Goal: Obtain resource: Download file/media

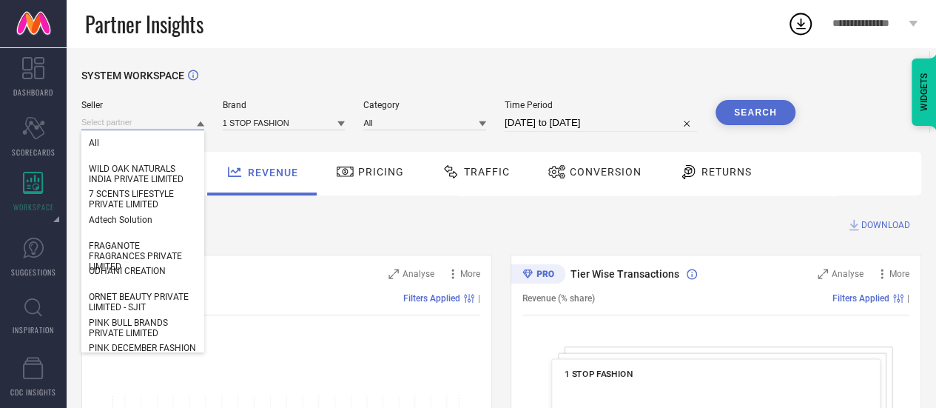
click at [135, 125] on input at bounding box center [142, 123] width 123 height 16
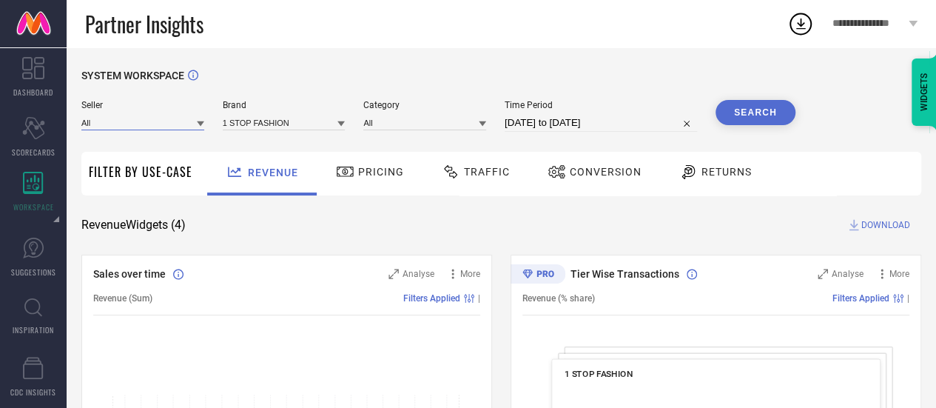
paste input "ROYAL ART IMPEX (INDIA) PVT. LTD."
type input "ROYAL ART IMPEX (INDIA) PVT. LTD."
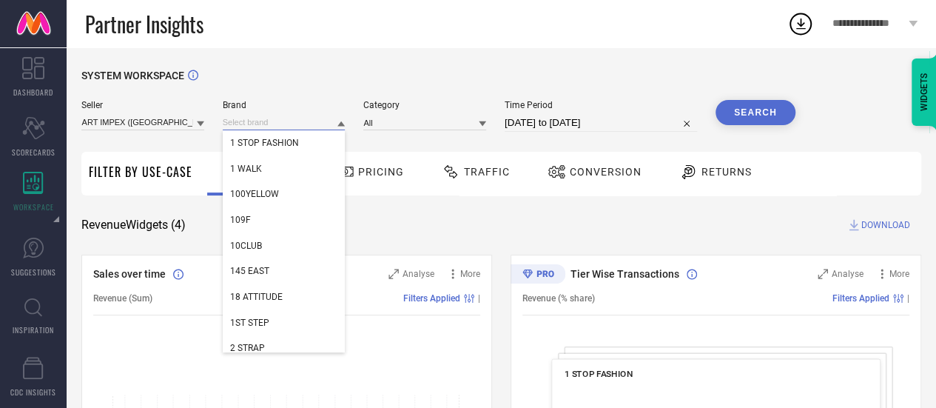
scroll to position [0, 0]
click at [272, 121] on input at bounding box center [284, 123] width 123 height 16
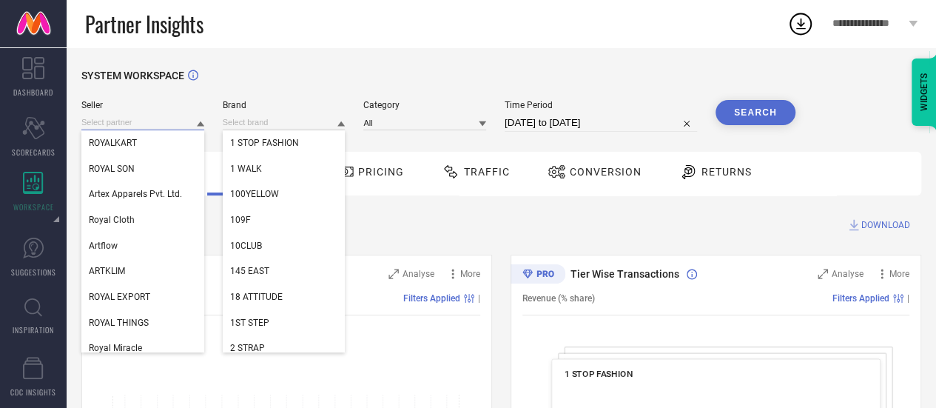
click at [167, 122] on input at bounding box center [142, 123] width 123 height 16
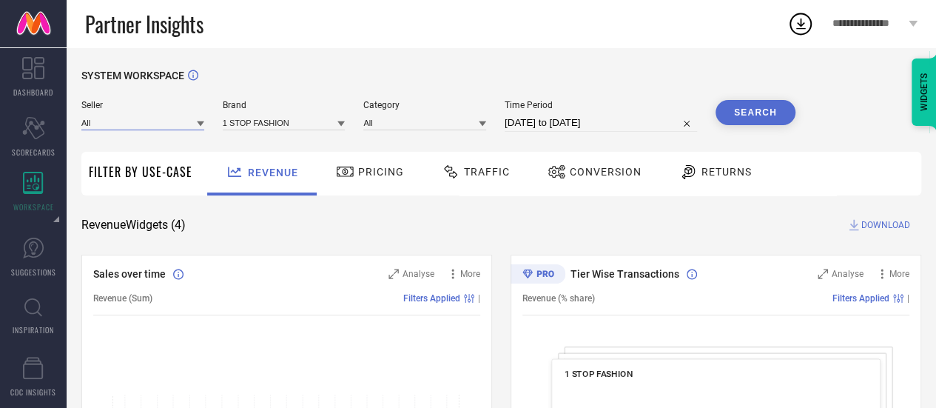
click at [167, 122] on input at bounding box center [142, 123] width 123 height 16
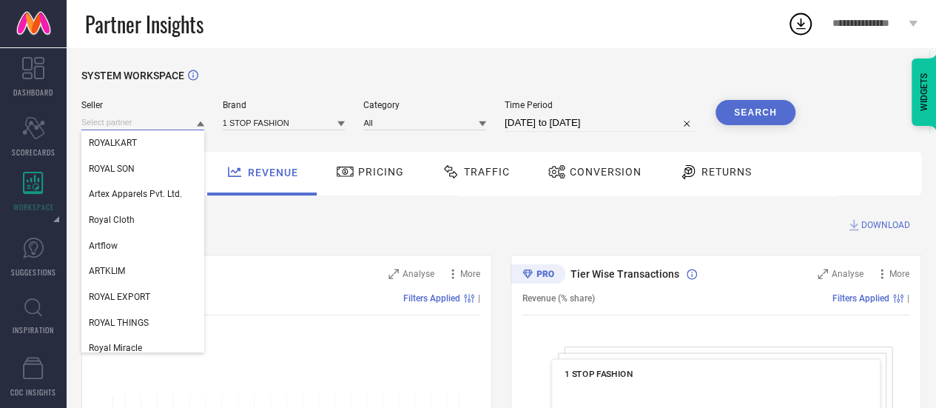
paste input "ROYAL ART IMPEX (INDIA) PVT. LTD."
type input "ROYAL ART IMPEX (INDIA) PVT. LTD."
click at [167, 122] on input "ROYAL ART IMPEX (INDIA) PVT. LTD." at bounding box center [142, 123] width 123 height 16
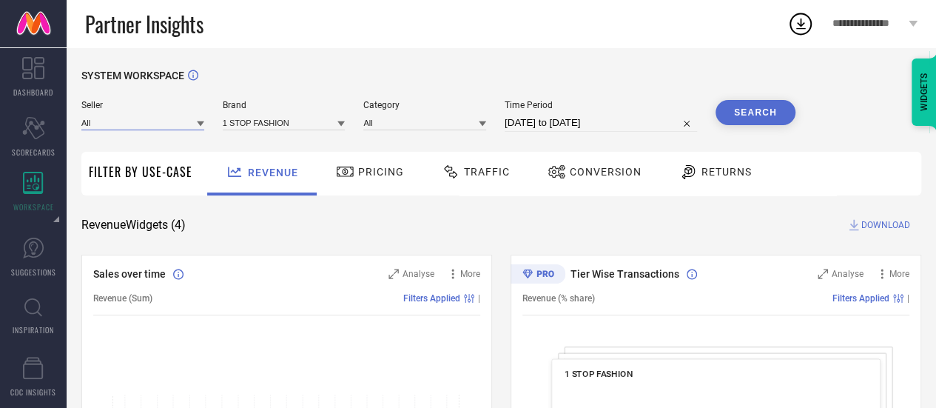
click at [167, 122] on input at bounding box center [142, 123] width 123 height 16
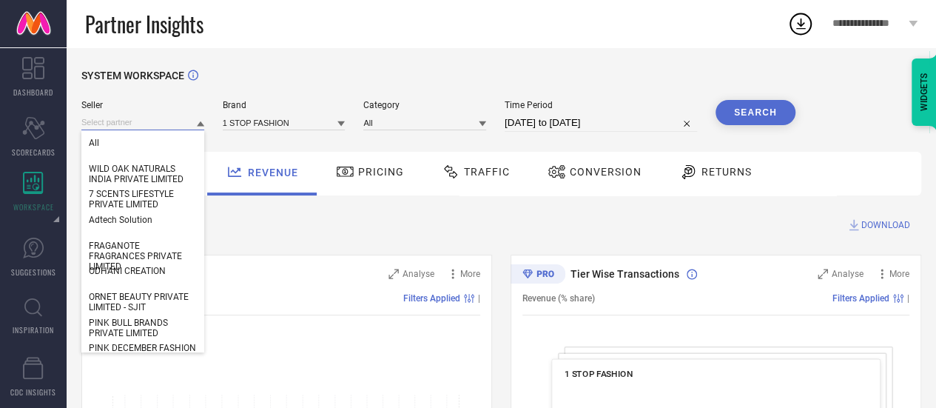
click at [195, 125] on input at bounding box center [142, 123] width 123 height 16
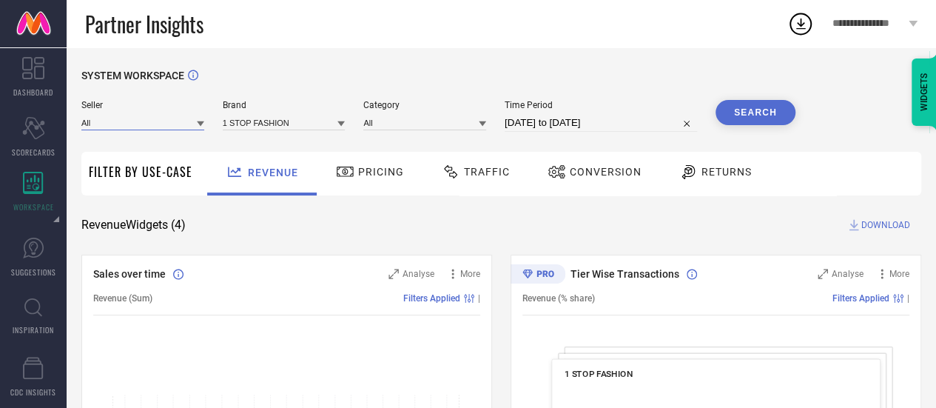
click at [140, 127] on input at bounding box center [142, 123] width 123 height 16
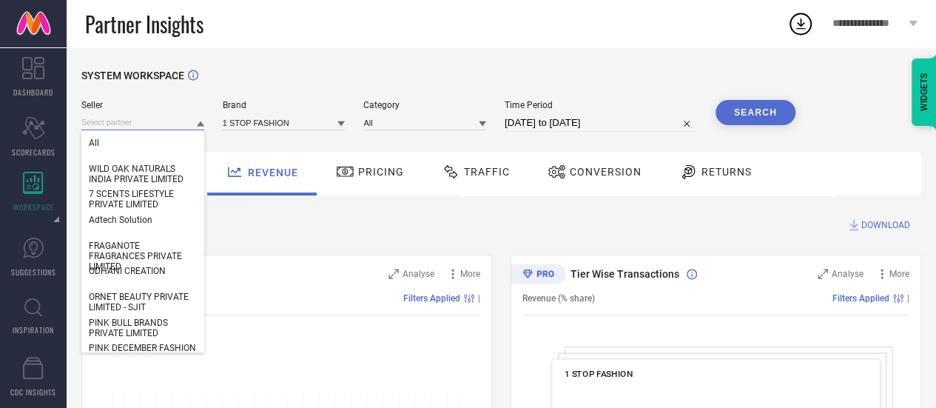
paste input "ROYAL ART IMPEX (INDIA) PVT. LTD."
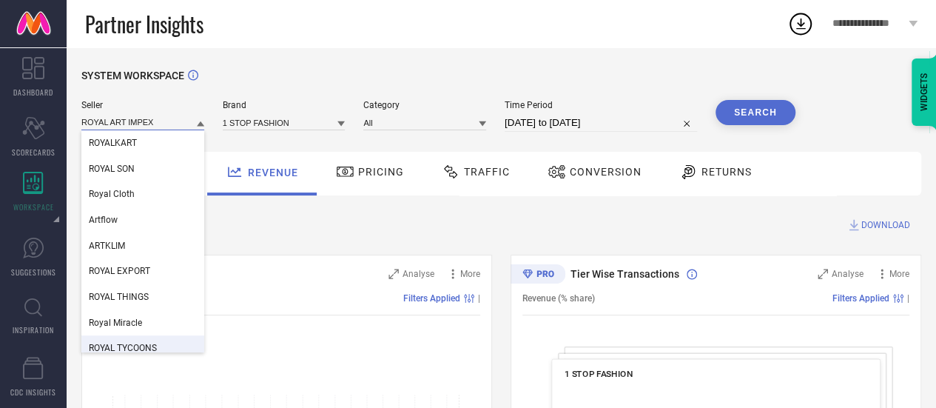
type input "ROYAL ART IMPEX"
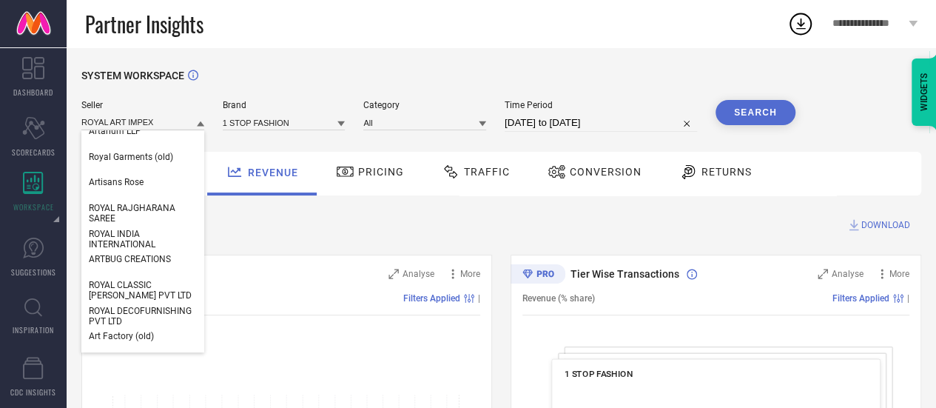
scroll to position [503, 0]
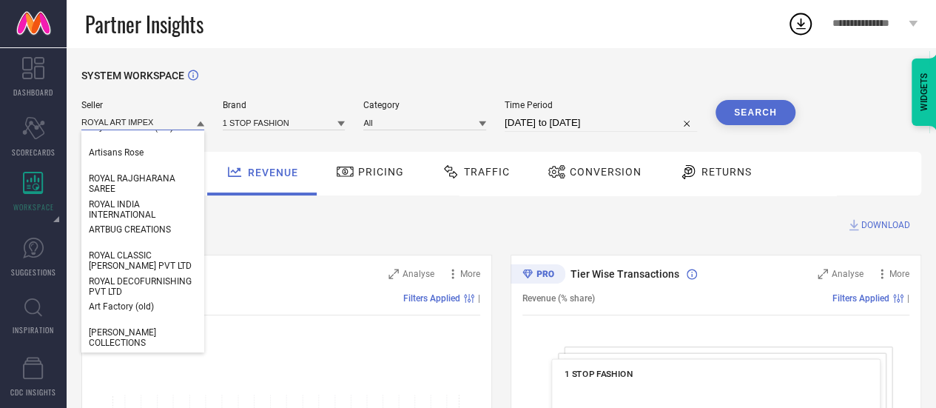
click at [162, 119] on input "ROYAL ART IMPEX" at bounding box center [142, 123] width 123 height 16
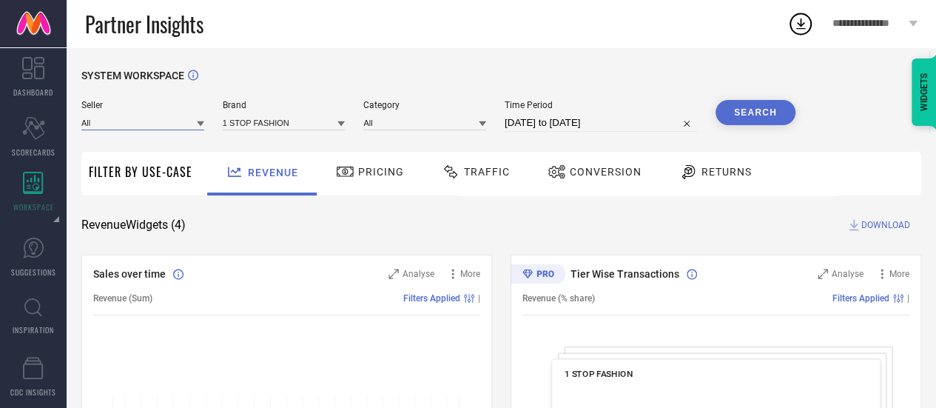
paste input "TOODLEGRAM PRIVATE LIMITED"
type input "TOODLEGRAM PRIVATE LIMITED"
click at [206, 126] on div "Seller TOODLEGRAM PRIVATE LIMITED Brand 1 STOP FASHION Category All Time Period…" at bounding box center [438, 116] width 714 height 32
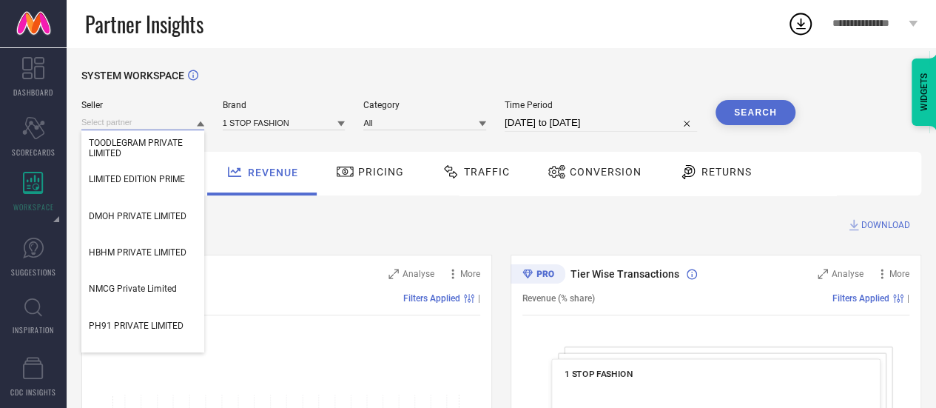
click at [195, 122] on input at bounding box center [142, 123] width 123 height 16
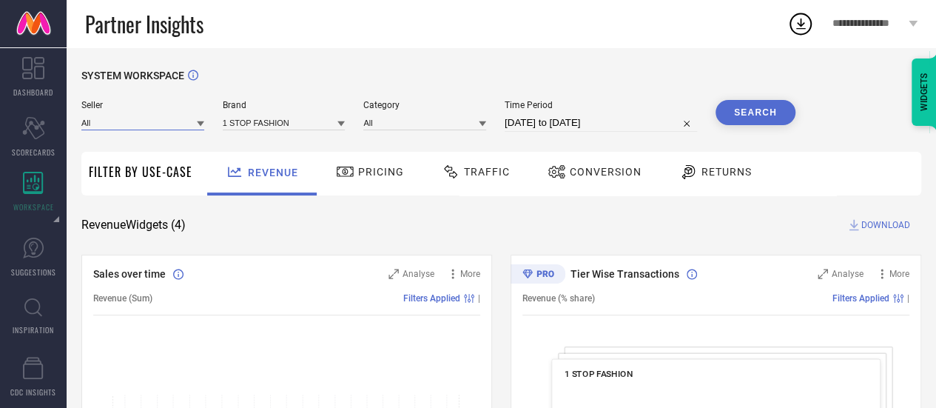
click at [164, 127] on input at bounding box center [142, 123] width 123 height 16
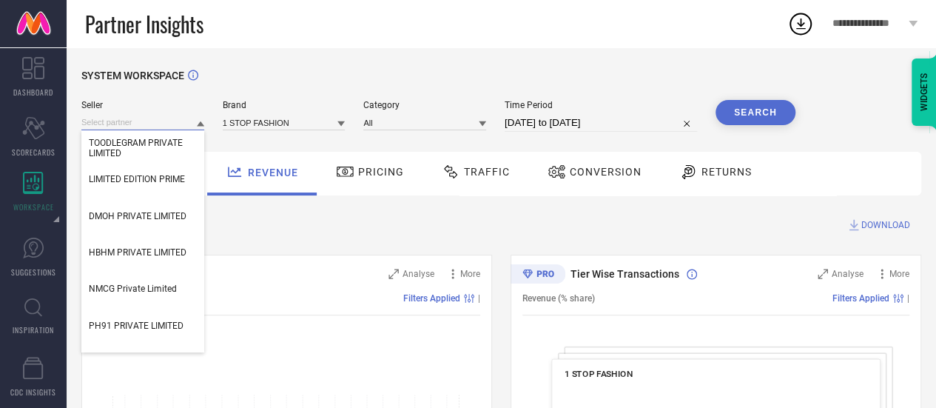
paste input "TOODLEGRAM PRIVATE LIMITED"
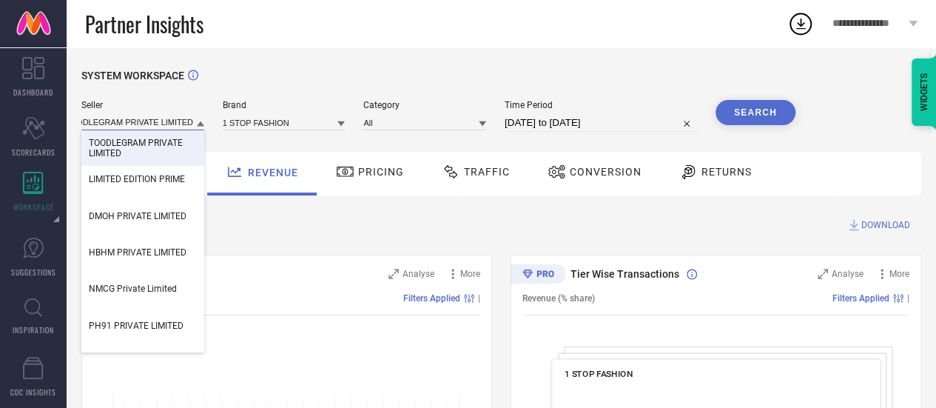
type input "TOODLEGRAM PRIVATE LIMITED"
click at [155, 150] on span "TOODLEGRAM PRIVATE LIMITED" at bounding box center [143, 148] width 108 height 21
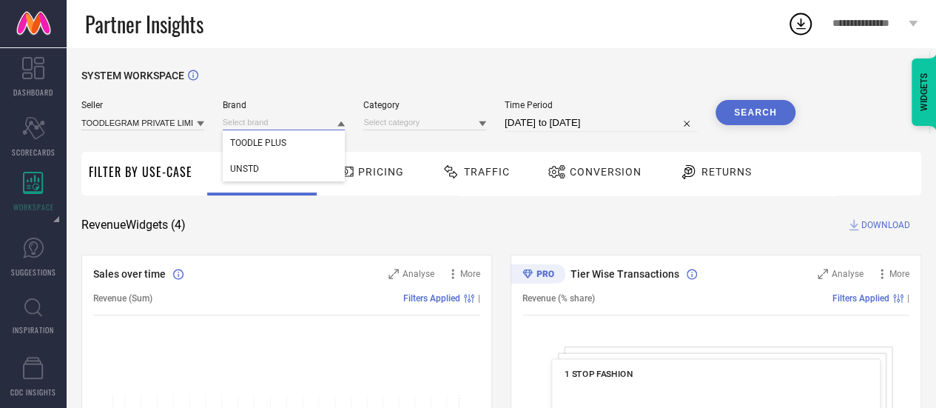
click at [269, 124] on input at bounding box center [284, 123] width 123 height 16
click at [289, 127] on input at bounding box center [284, 123] width 123 height 16
click at [284, 142] on span "TOODLE PLUS" at bounding box center [258, 143] width 56 height 10
click at [303, 124] on input at bounding box center [284, 123] width 123 height 16
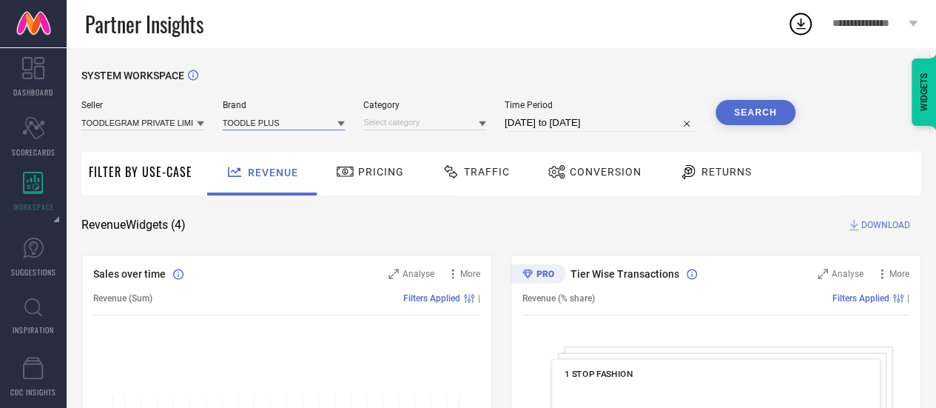
click at [306, 123] on input at bounding box center [284, 123] width 123 height 16
click at [298, 171] on div "UNSTD" at bounding box center [284, 168] width 123 height 25
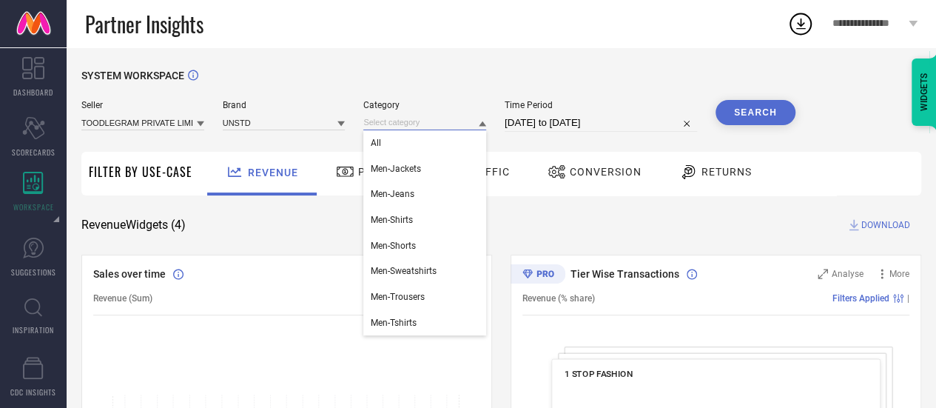
click at [422, 124] on input at bounding box center [424, 123] width 123 height 16
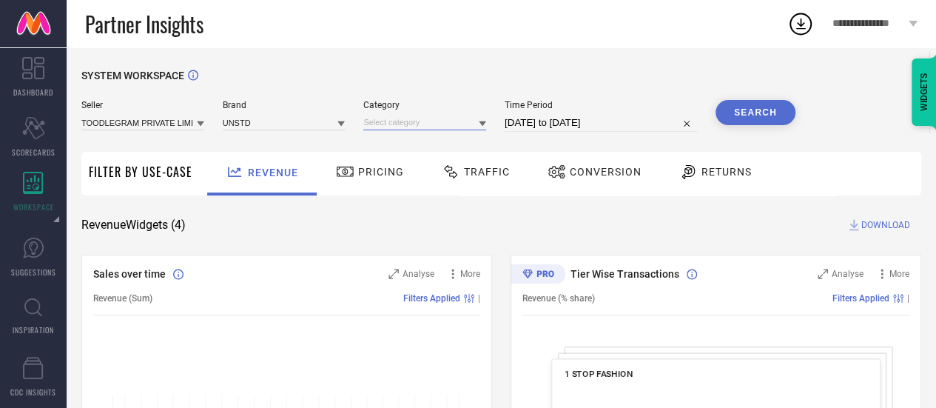
click at [409, 122] on input at bounding box center [424, 123] width 123 height 16
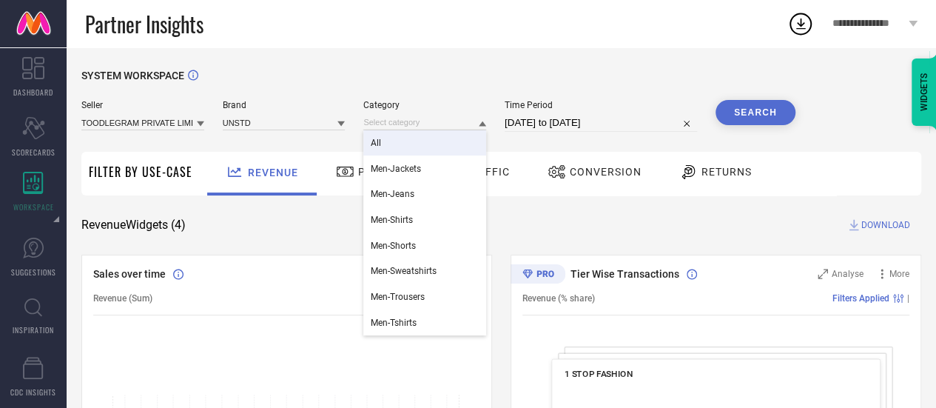
click at [397, 152] on div "All" at bounding box center [424, 142] width 123 height 25
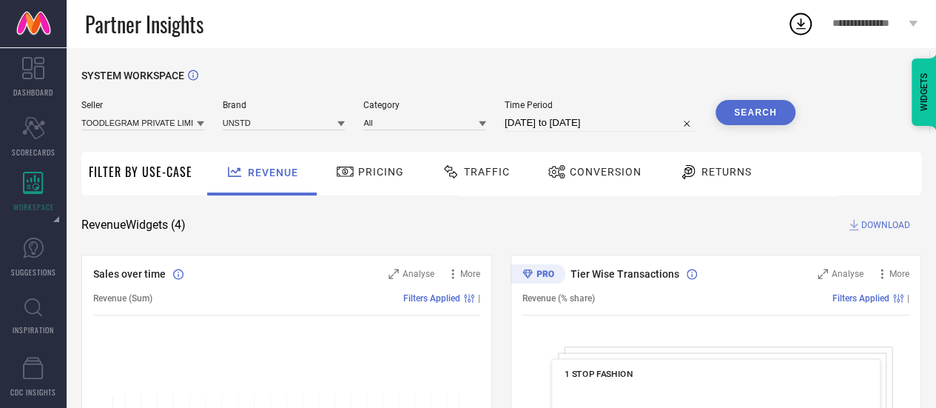
select select "8"
select select "2025"
select select "9"
select select "2025"
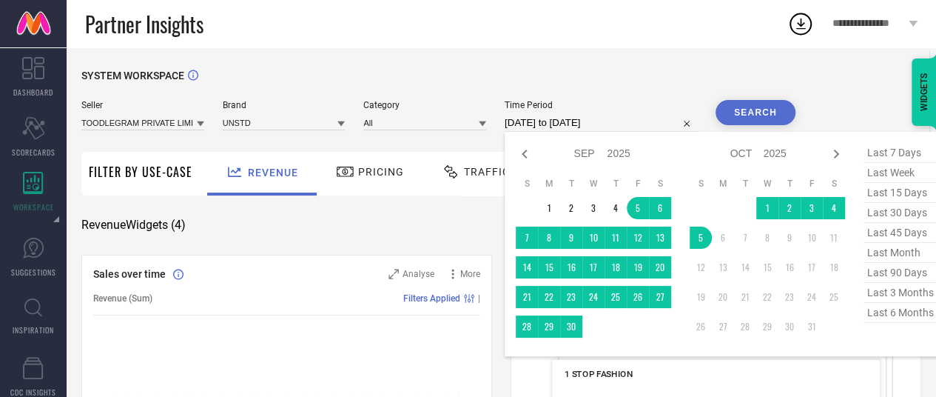
click at [551, 127] on input "[DATE] to [DATE]" at bounding box center [601, 123] width 192 height 18
click at [909, 275] on span "last 90 days" at bounding box center [901, 273] width 74 height 20
type input "[DATE] to [DATE]"
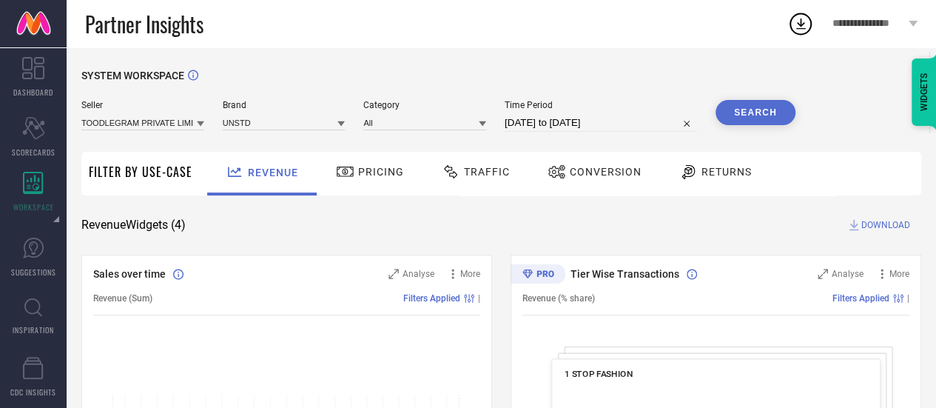
click at [740, 110] on button "Search" at bounding box center [756, 112] width 80 height 25
click at [494, 172] on span "Traffic" at bounding box center [487, 172] width 46 height 12
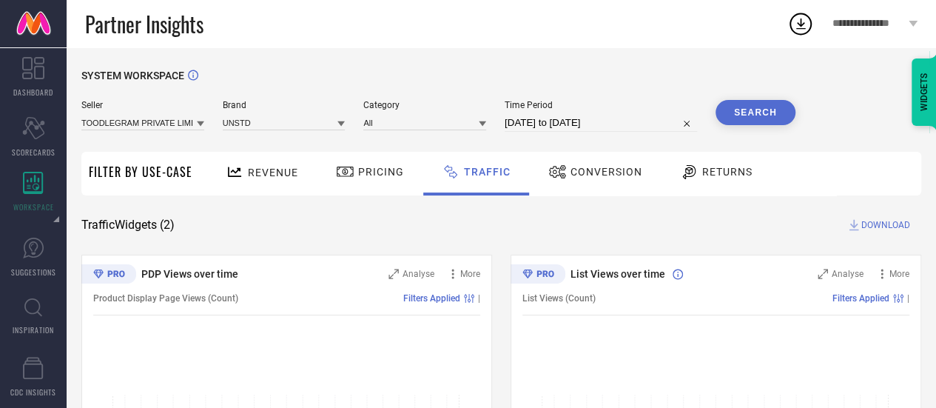
click at [893, 229] on span "DOWNLOAD" at bounding box center [885, 225] width 49 height 15
click at [756, 229] on div "Traffic Widgets ( 2 ) DOWNLOAD" at bounding box center [501, 225] width 840 height 15
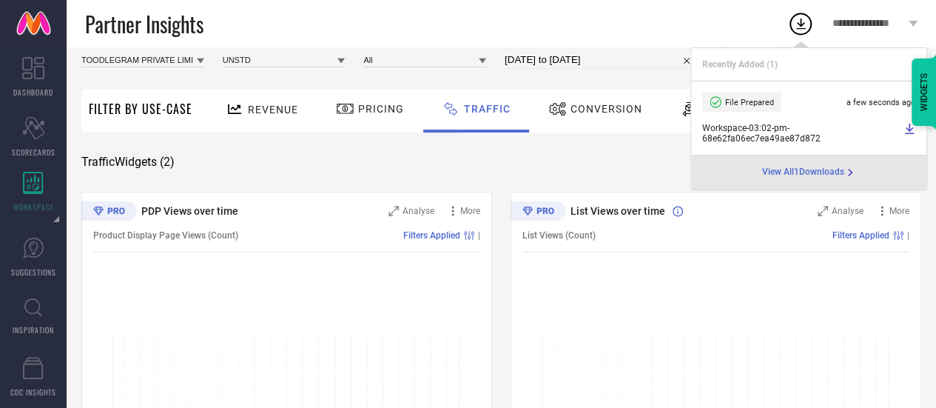
scroll to position [61, 0]
click at [622, 169] on div "Traffic Widgets ( 2 ) DOWNLOAD" at bounding box center [501, 163] width 840 height 15
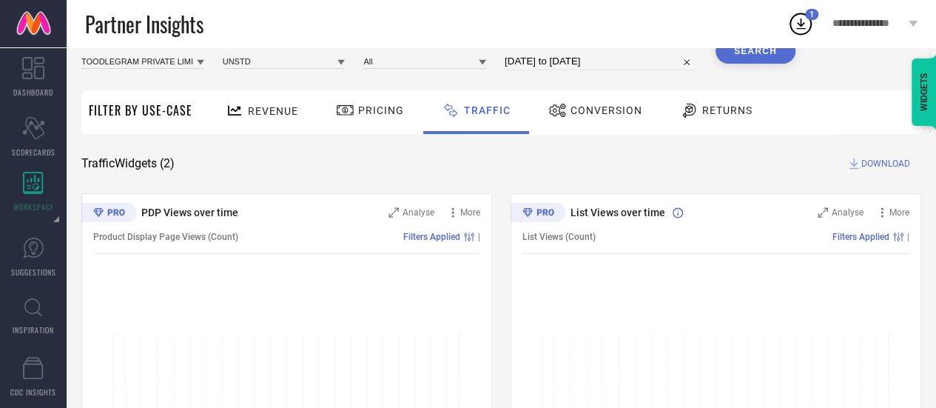
click at [279, 113] on span "Revenue" at bounding box center [273, 111] width 50 height 12
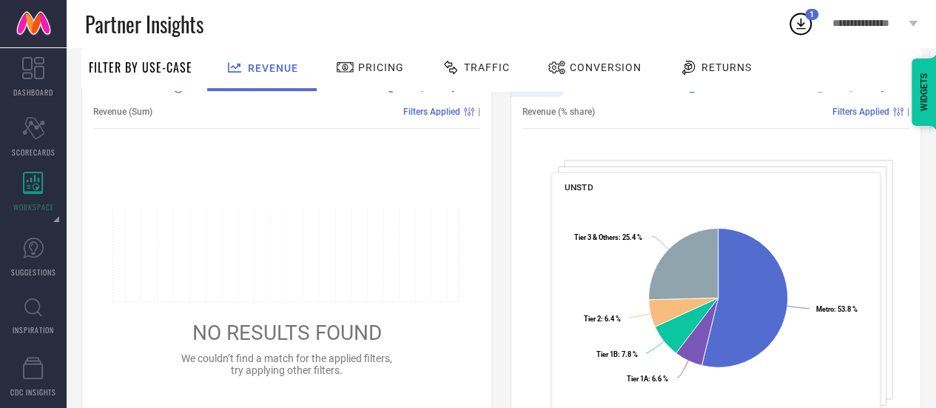
scroll to position [0, 0]
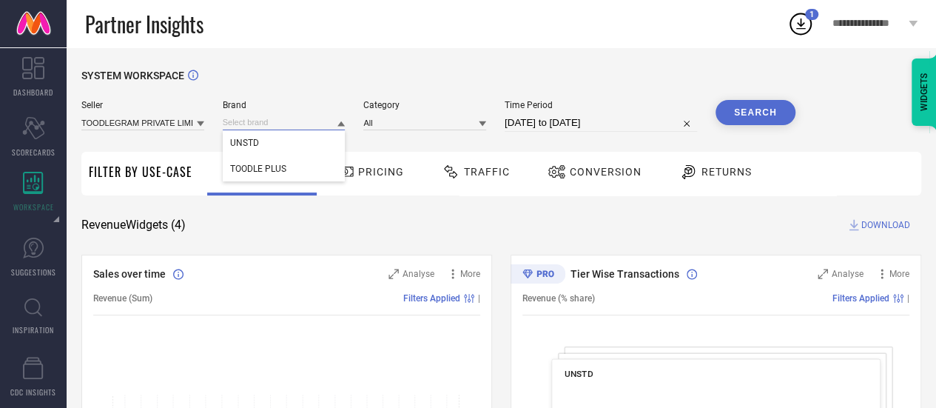
click at [302, 127] on input at bounding box center [284, 123] width 123 height 16
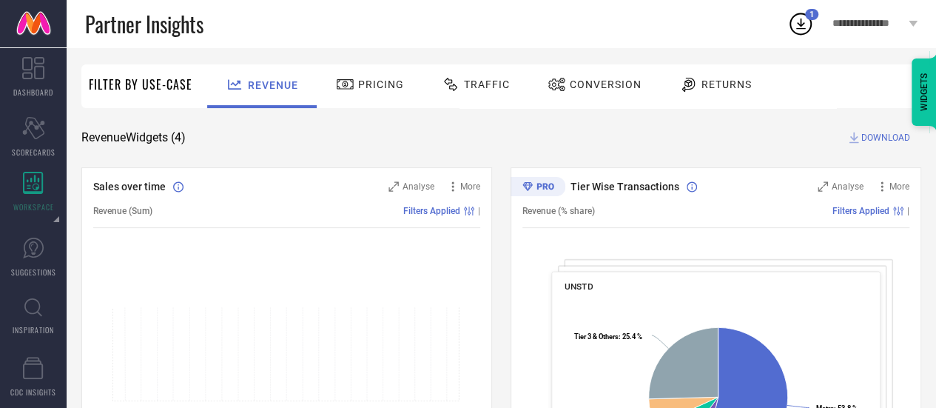
scroll to position [77, 0]
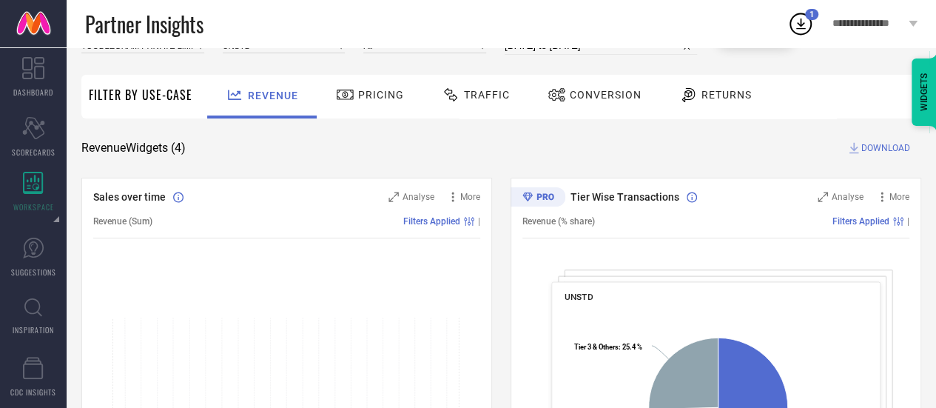
click at [876, 152] on span "DOWNLOAD" at bounding box center [885, 148] width 49 height 15
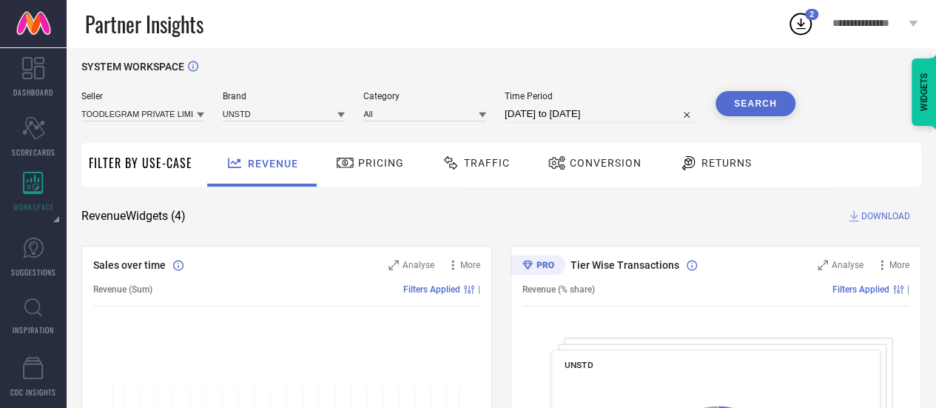
scroll to position [0, 0]
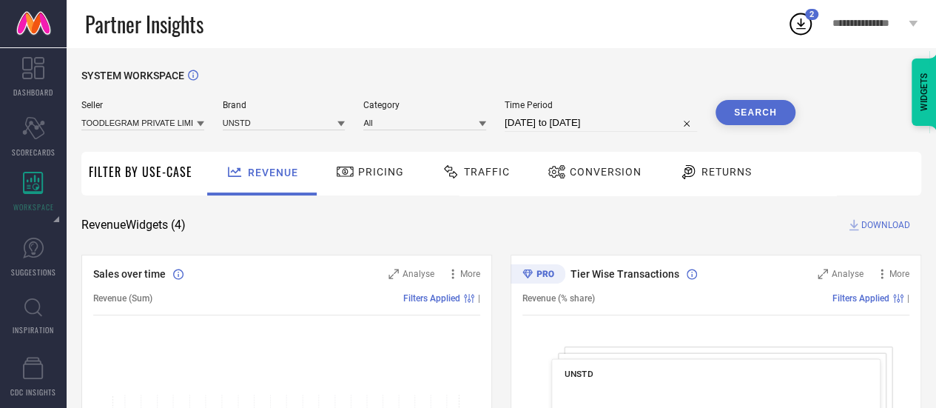
drag, startPoint x: 280, startPoint y: 113, endPoint x: 263, endPoint y: 127, distance: 22.1
click at [263, 127] on div "Brand UNSTD" at bounding box center [284, 116] width 123 height 32
click at [263, 127] on input at bounding box center [284, 123] width 123 height 16
click at [283, 119] on input at bounding box center [284, 123] width 123 height 16
click at [275, 169] on span "TOODLE PLUS" at bounding box center [258, 169] width 56 height 10
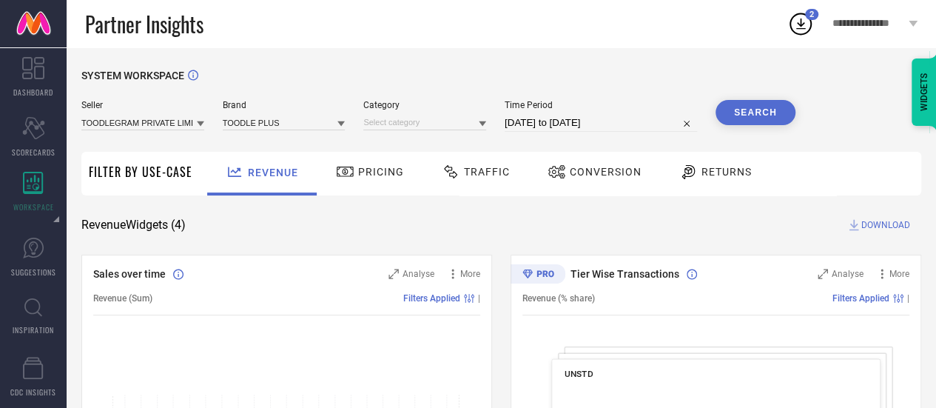
click at [770, 104] on button "Search" at bounding box center [756, 112] width 80 height 25
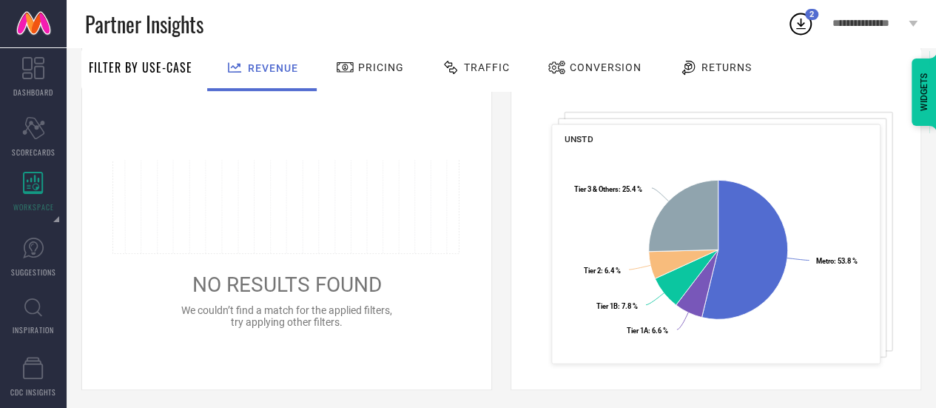
scroll to position [238, 0]
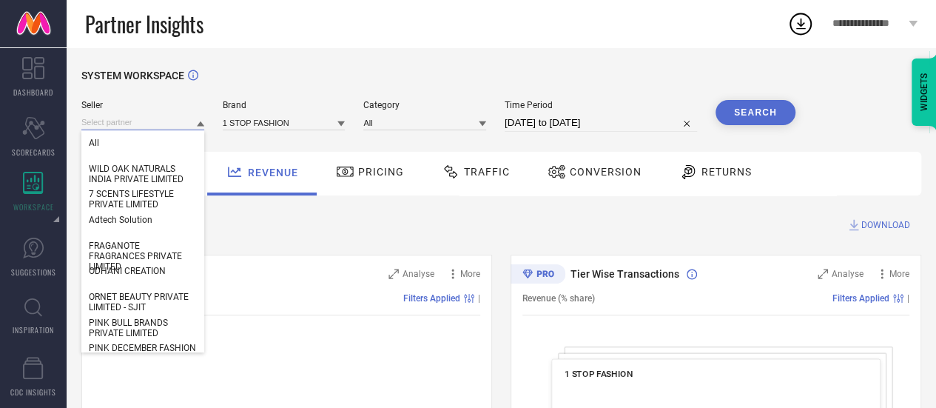
click at [157, 123] on input at bounding box center [142, 123] width 123 height 16
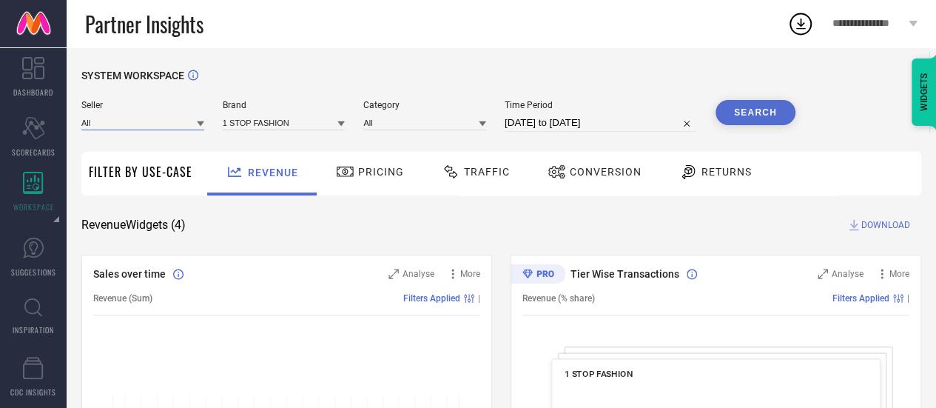
paste input "TOODLEGRAM PRIVATE LIMITED"
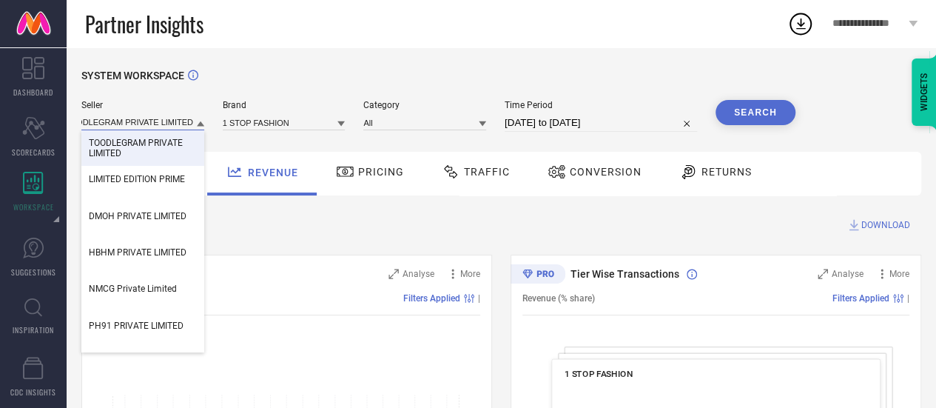
type input "TOODLEGRAM PRIVATE LIMITED"
click at [166, 142] on span "TOODLEGRAM PRIVATE LIMITED" at bounding box center [143, 148] width 108 height 21
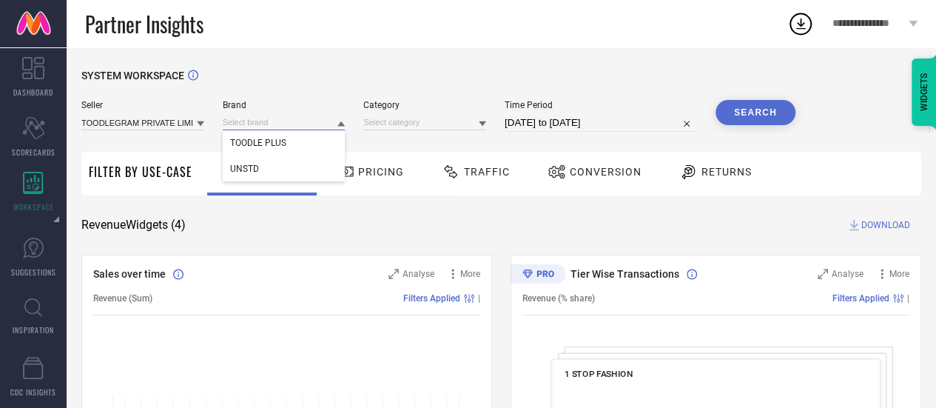
click at [254, 123] on input at bounding box center [284, 123] width 123 height 16
click at [257, 127] on input at bounding box center [284, 123] width 123 height 16
click at [268, 170] on div "UNSTD" at bounding box center [284, 168] width 123 height 25
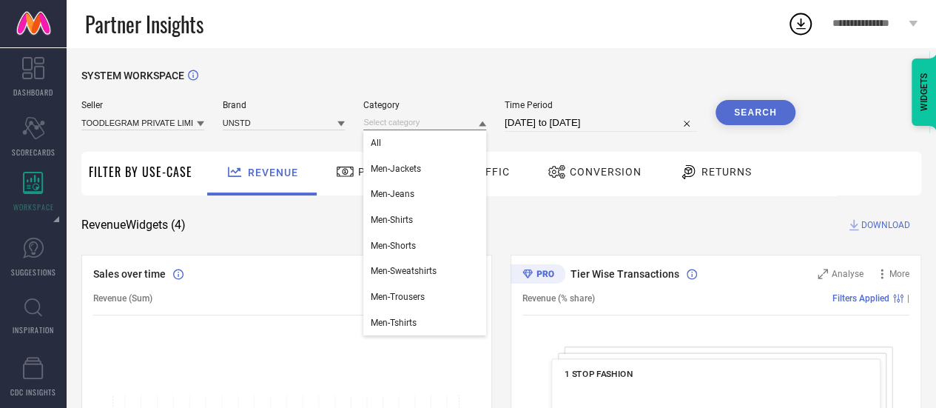
click at [463, 130] on input at bounding box center [424, 123] width 123 height 16
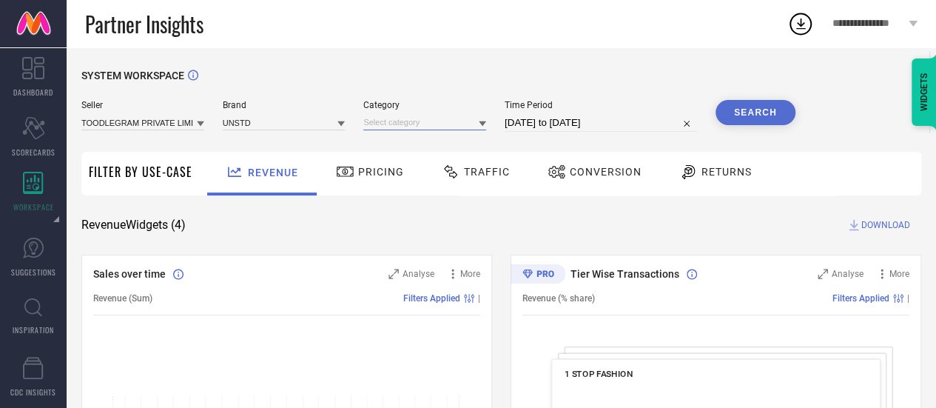
click at [458, 121] on input at bounding box center [424, 123] width 123 height 16
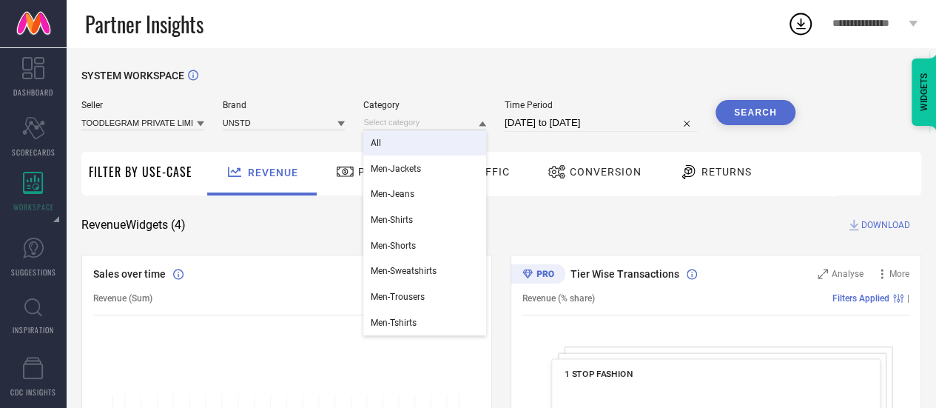
click at [450, 147] on div "All" at bounding box center [424, 142] width 123 height 25
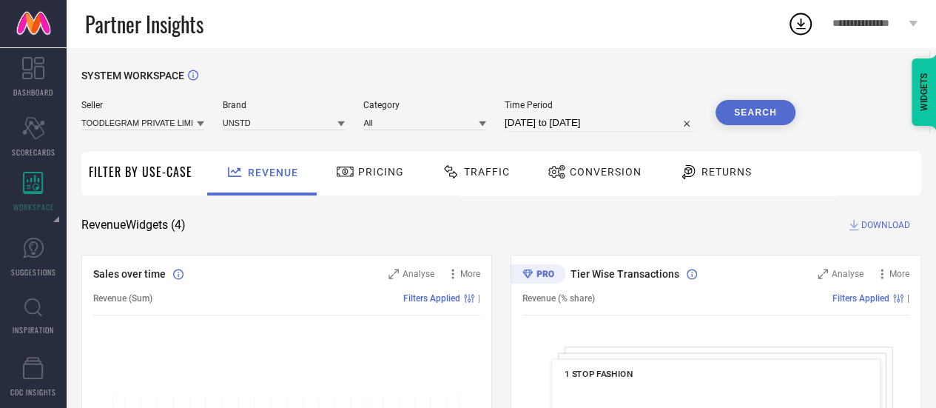
select select "8"
select select "2025"
select select "9"
select select "2025"
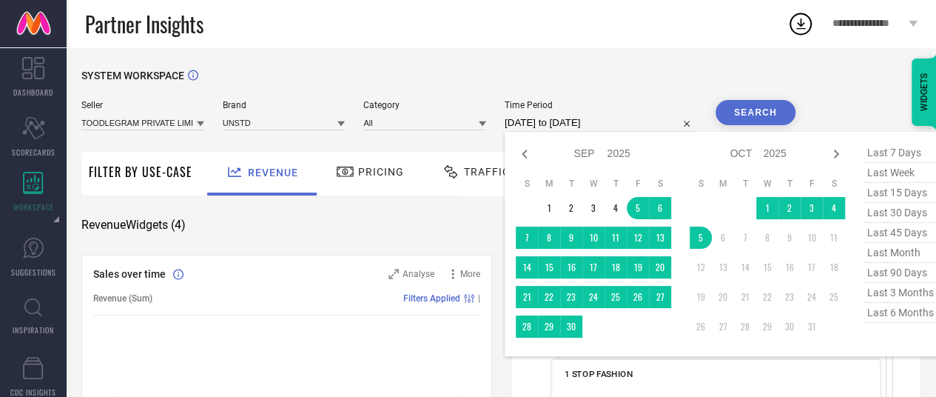
click at [558, 128] on input "[DATE] to [DATE]" at bounding box center [601, 123] width 192 height 18
click at [884, 270] on span "last 90 days" at bounding box center [901, 273] width 74 height 20
type input "[DATE] to [DATE]"
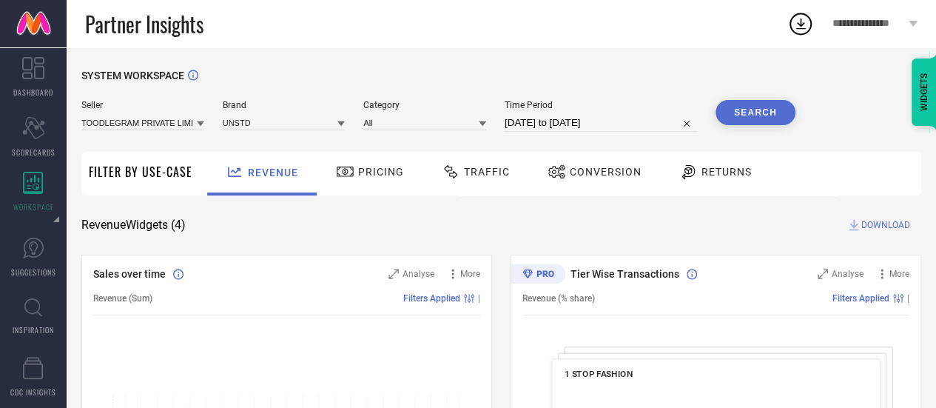
click at [750, 109] on button "Search" at bounding box center [756, 112] width 80 height 25
click at [891, 224] on span "DOWNLOAD" at bounding box center [885, 225] width 49 height 15
click at [286, 123] on input at bounding box center [284, 123] width 123 height 16
click at [302, 121] on input at bounding box center [284, 123] width 123 height 16
click at [275, 172] on span "TOODLE PLUS" at bounding box center [258, 169] width 56 height 10
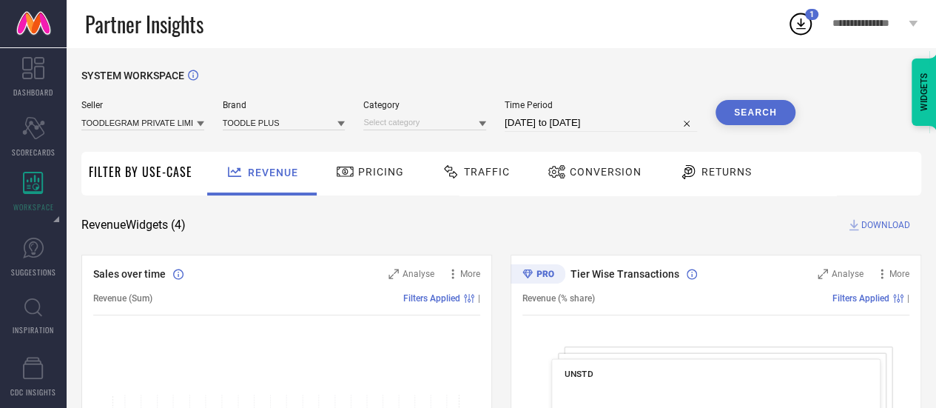
click at [787, 112] on button "Search" at bounding box center [756, 112] width 80 height 25
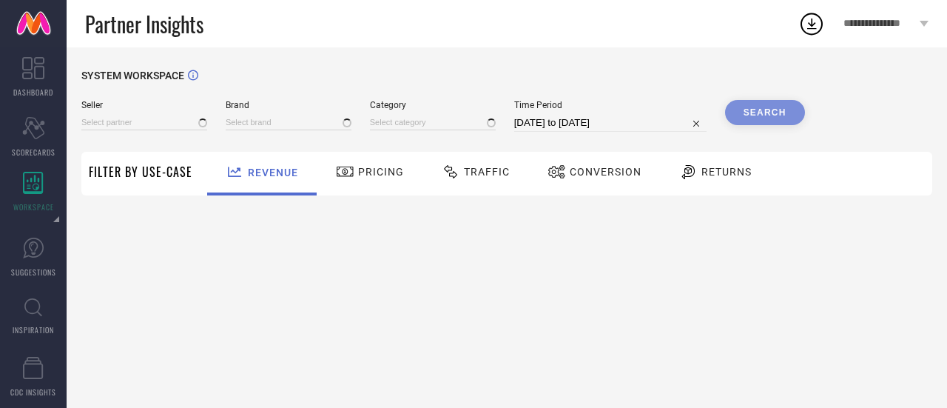
type input "All"
type input "1 STOP FASHION"
type input "All"
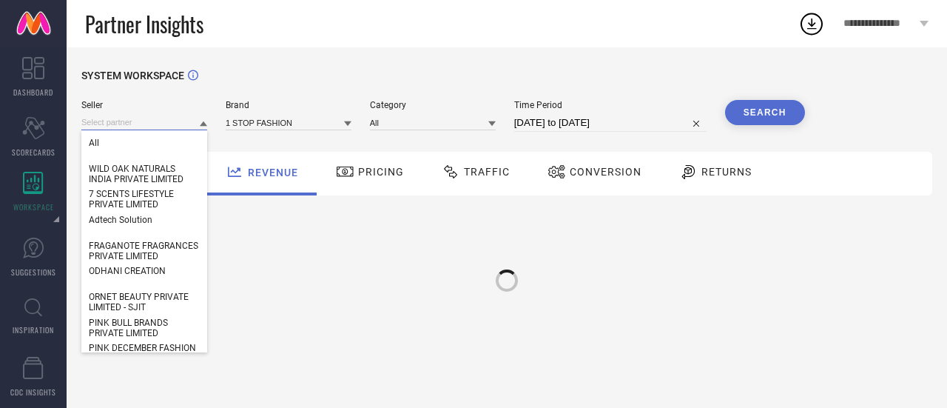
click at [136, 125] on input at bounding box center [144, 123] width 126 height 16
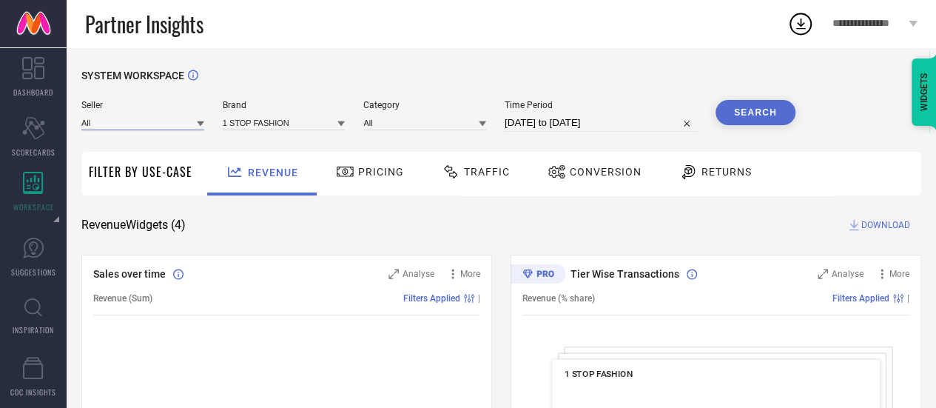
paste input "TOODLEGRAM PRIVATE LIMITED"
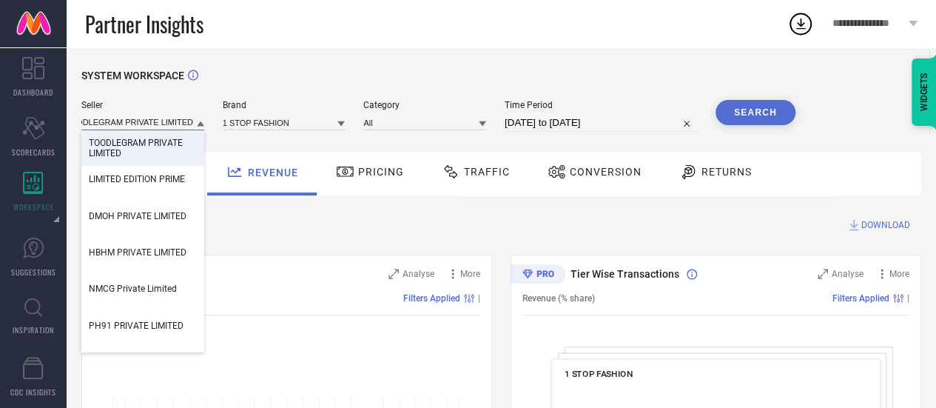
type input "TOODLEGRAM PRIVATE LIMITED"
click at [166, 145] on span "TOODLEGRAM PRIVATE LIMITED" at bounding box center [143, 148] width 108 height 21
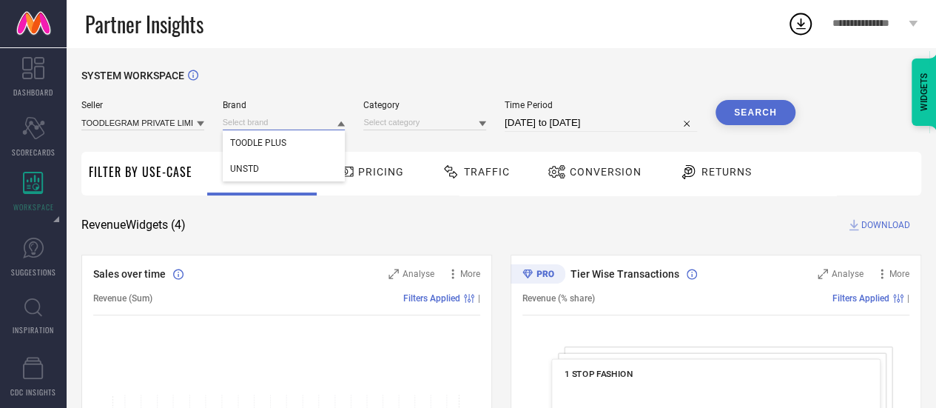
click at [252, 124] on input at bounding box center [284, 123] width 123 height 16
click at [283, 124] on input at bounding box center [284, 123] width 123 height 16
click at [272, 147] on span "TOODLE PLUS" at bounding box center [258, 143] width 56 height 10
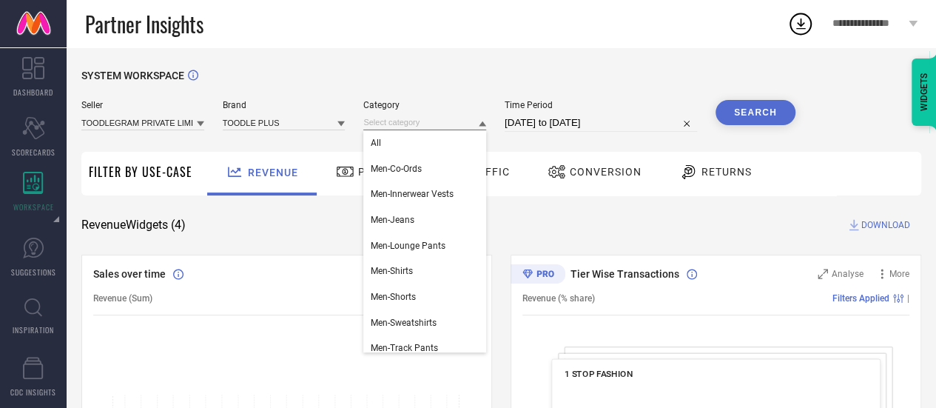
click at [413, 125] on input at bounding box center [424, 123] width 123 height 16
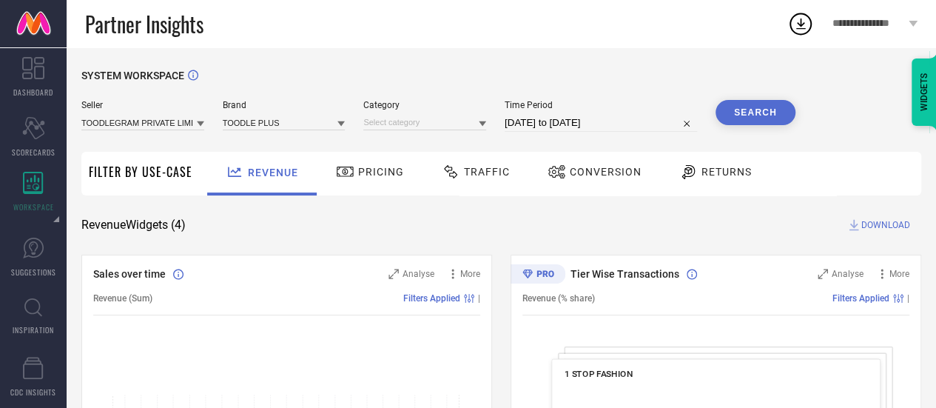
click at [480, 127] on icon at bounding box center [482, 123] width 7 height 7
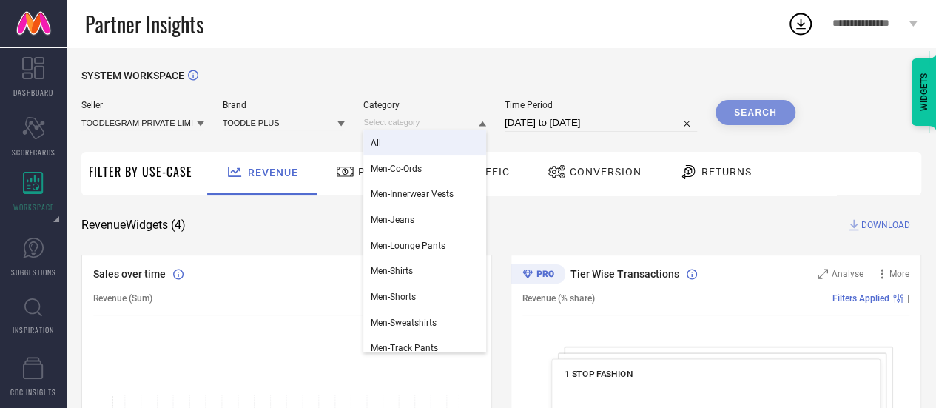
click at [452, 139] on div "All" at bounding box center [424, 142] width 123 height 25
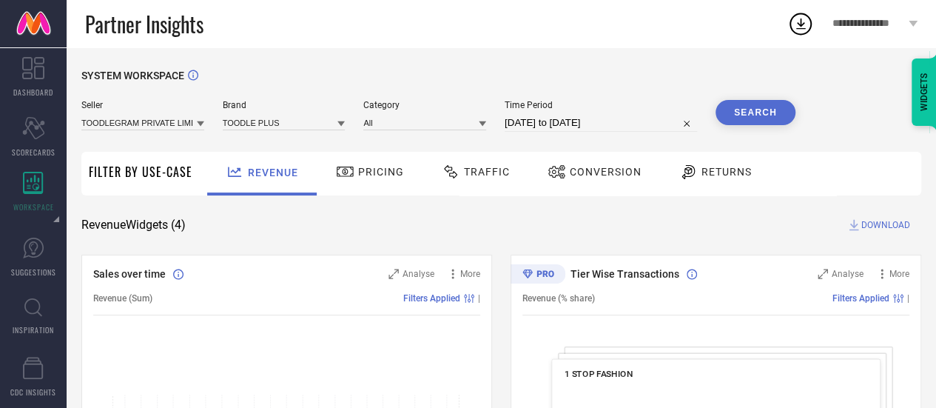
select select "8"
select select "2025"
select select "9"
select select "2025"
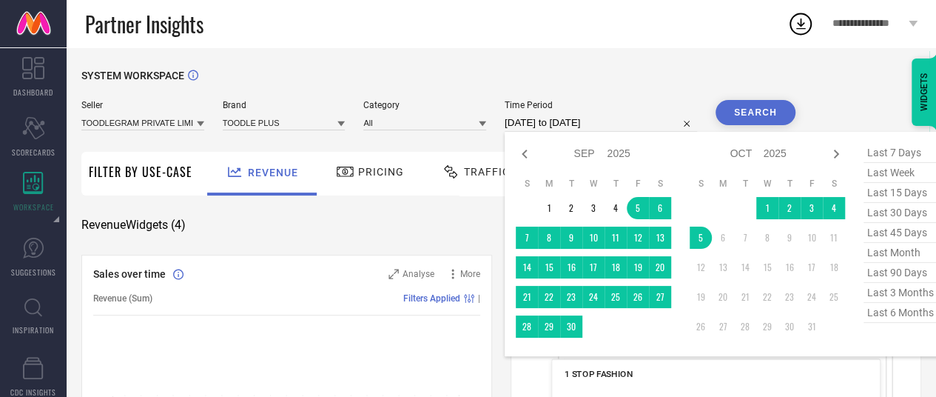
click at [634, 131] on input "[DATE] to [DATE]" at bounding box center [601, 123] width 192 height 18
click at [898, 276] on span "last 90 days" at bounding box center [901, 273] width 74 height 20
type input "[DATE] to [DATE]"
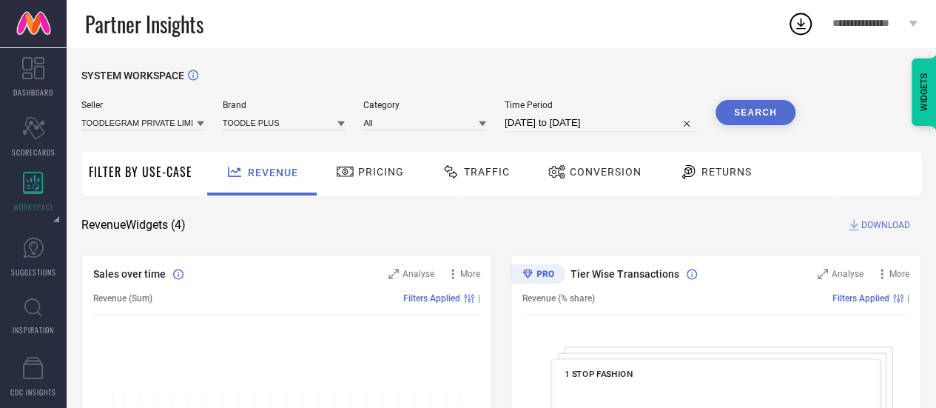
click at [758, 110] on button "Search" at bounding box center [756, 112] width 80 height 25
click at [896, 224] on span "DOWNLOAD" at bounding box center [885, 225] width 49 height 15
click at [585, 221] on div "Revenue Widgets ( 4 ) DOWNLOAD" at bounding box center [501, 225] width 840 height 15
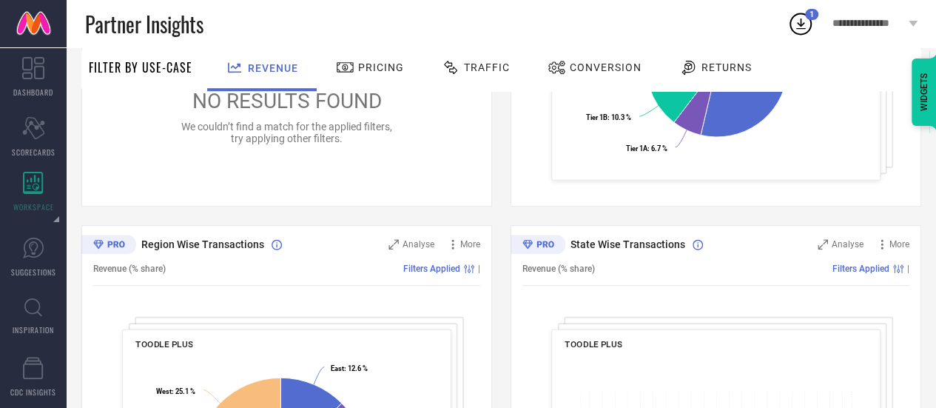
scroll to position [414, 0]
